Goal: Transaction & Acquisition: Subscribe to service/newsletter

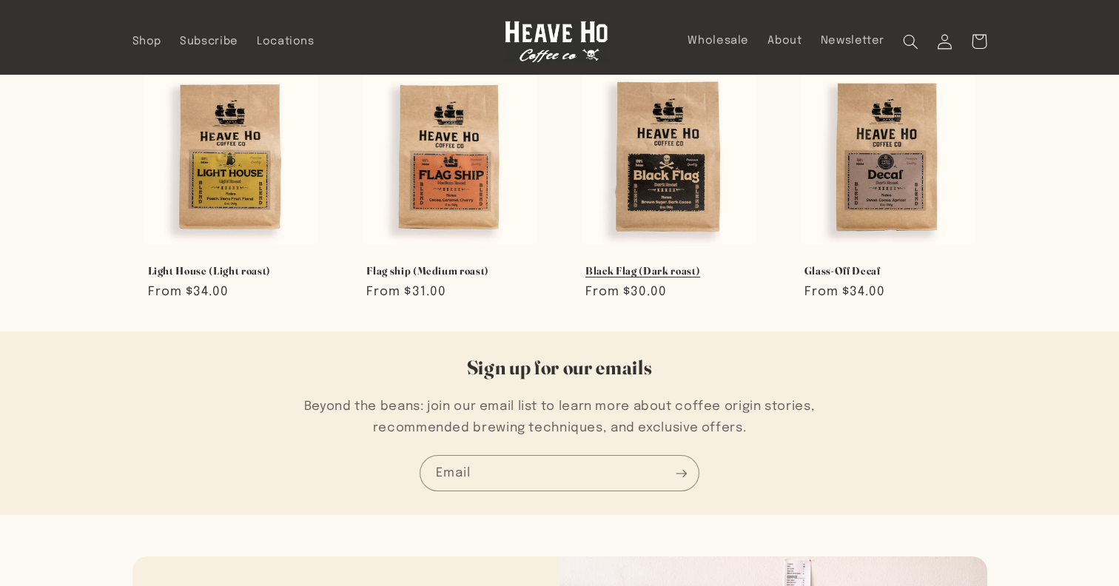
scroll to position [823, 0]
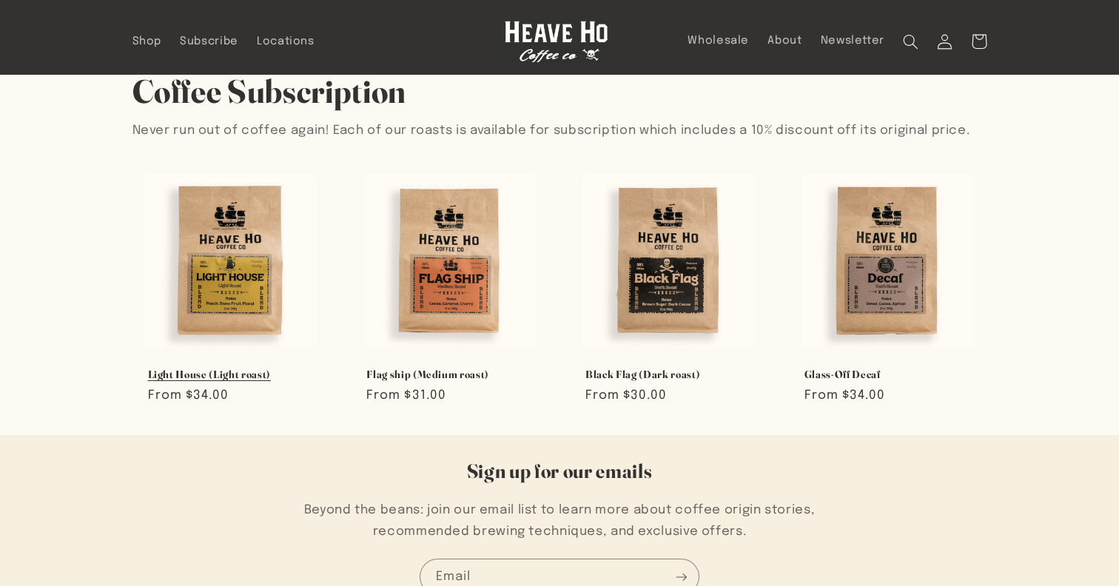
click at [227, 368] on link "Light House (Light roast)" at bounding box center [231, 374] width 167 height 13
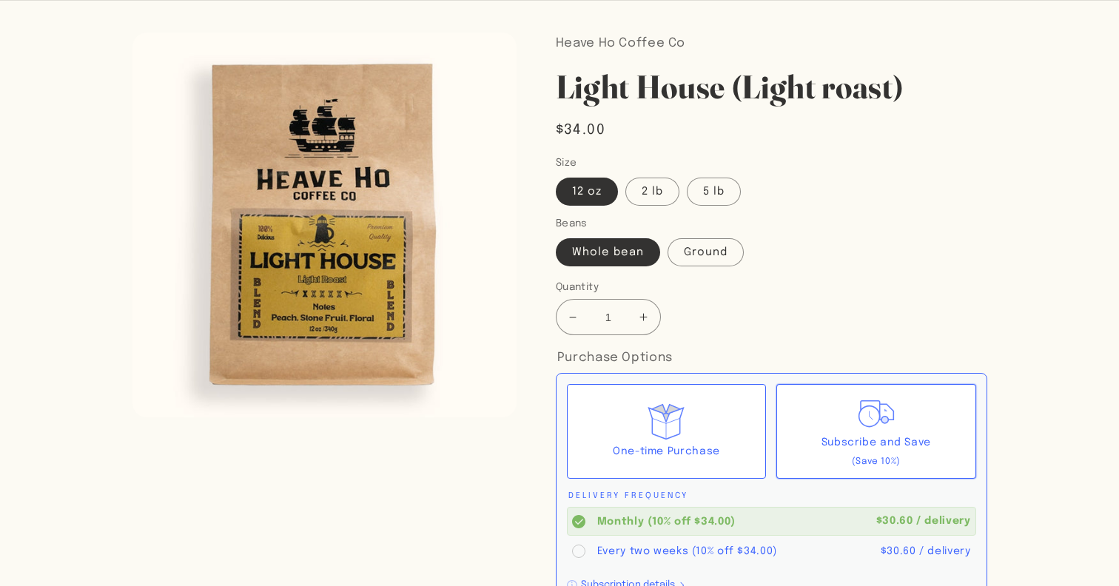
scroll to position [107, 0]
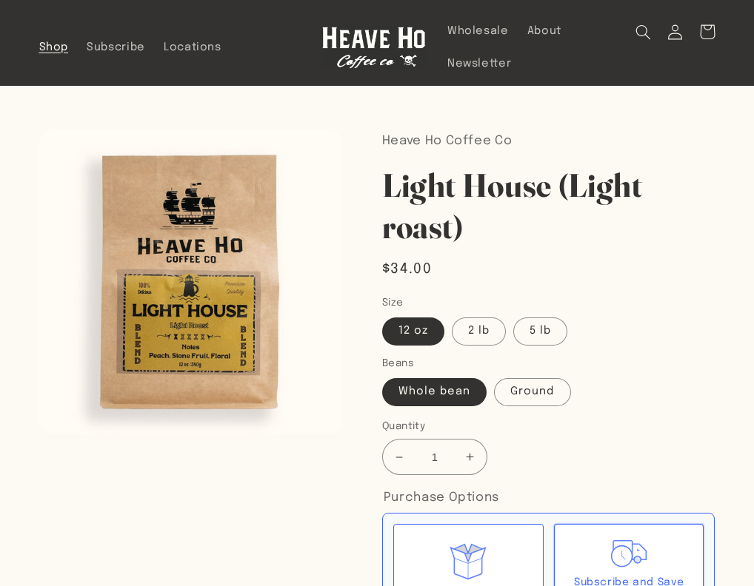
click at [50, 44] on span "Shop" at bounding box center [54, 48] width 30 height 14
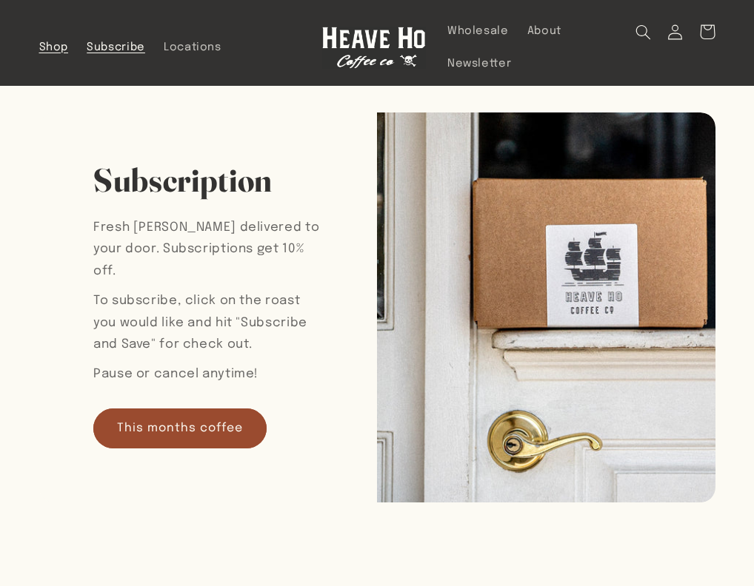
click at [52, 56] on link "Shop" at bounding box center [54, 47] width 48 height 33
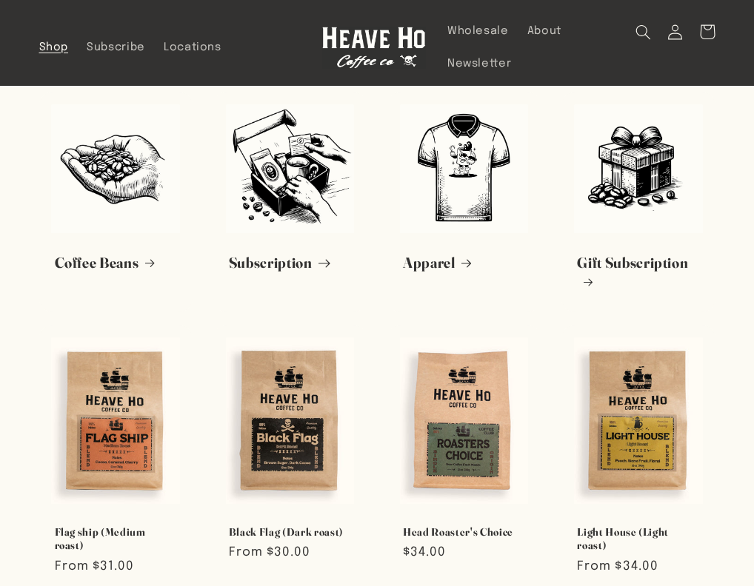
click at [266, 254] on link "Subscription" at bounding box center [290, 263] width 122 height 19
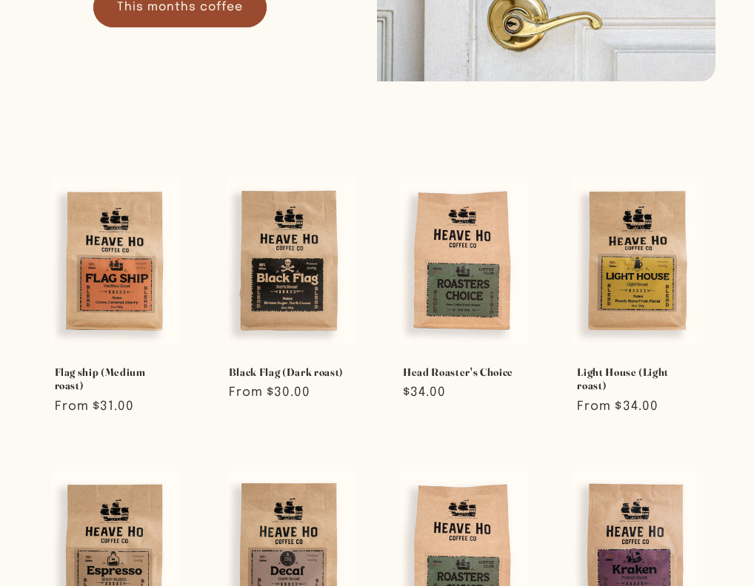
scroll to position [426, 0]
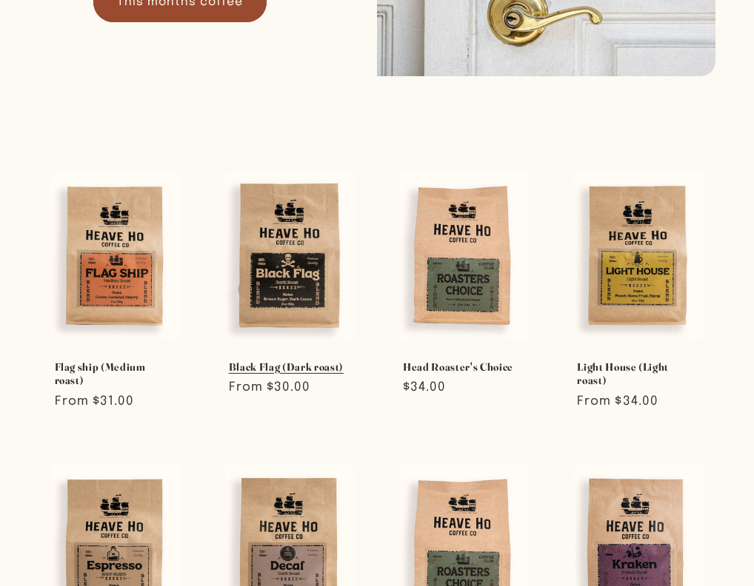
click at [232, 361] on link "Black Flag (Dark roast)" at bounding box center [290, 367] width 122 height 13
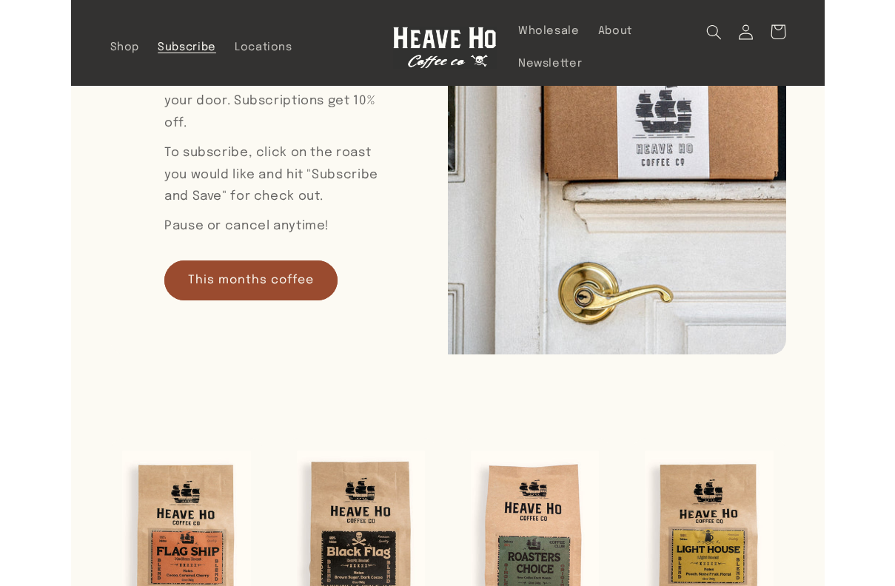
scroll to position [0, 0]
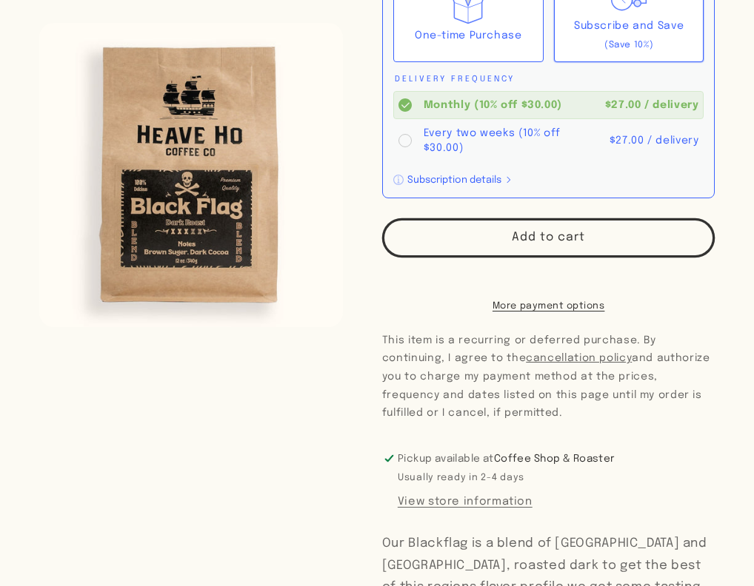
scroll to position [517, 0]
